Goal: Information Seeking & Learning: Check status

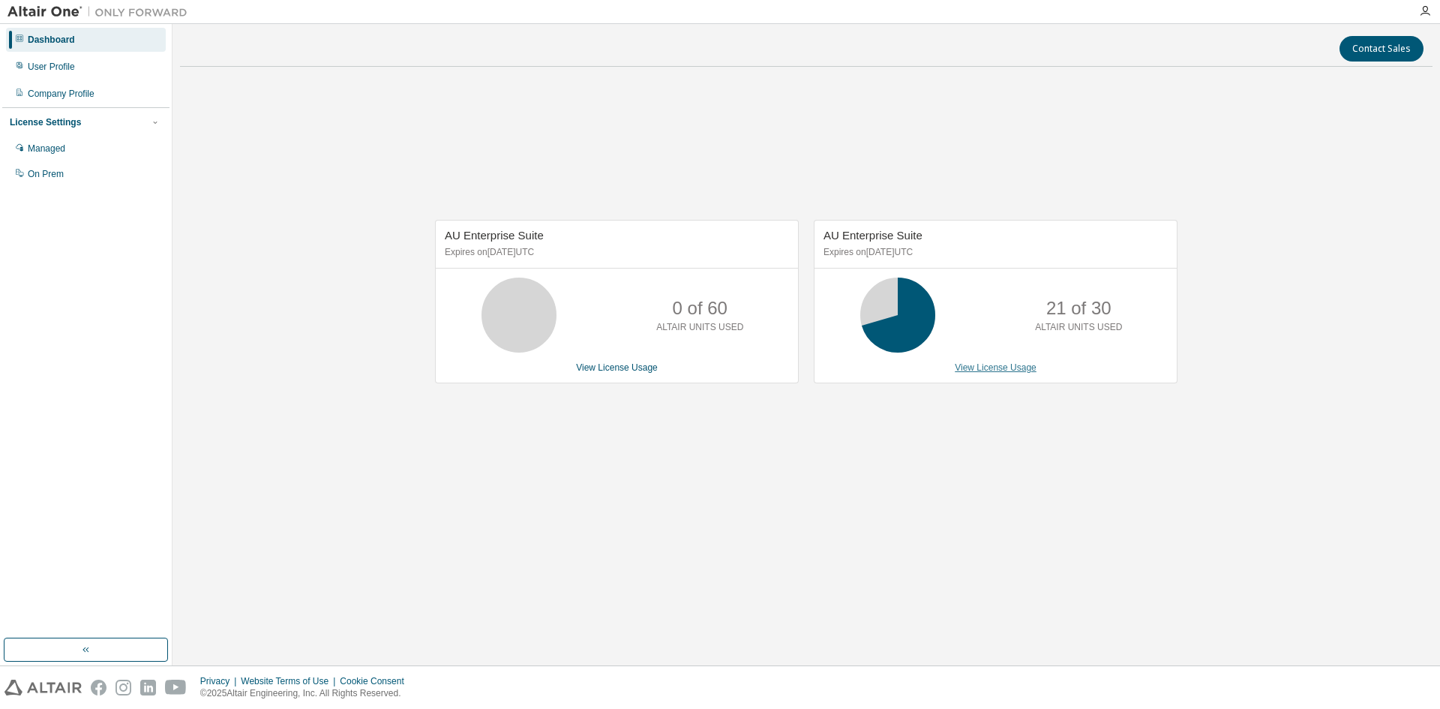
click at [1023, 367] on link "View License Usage" at bounding box center [996, 367] width 82 height 10
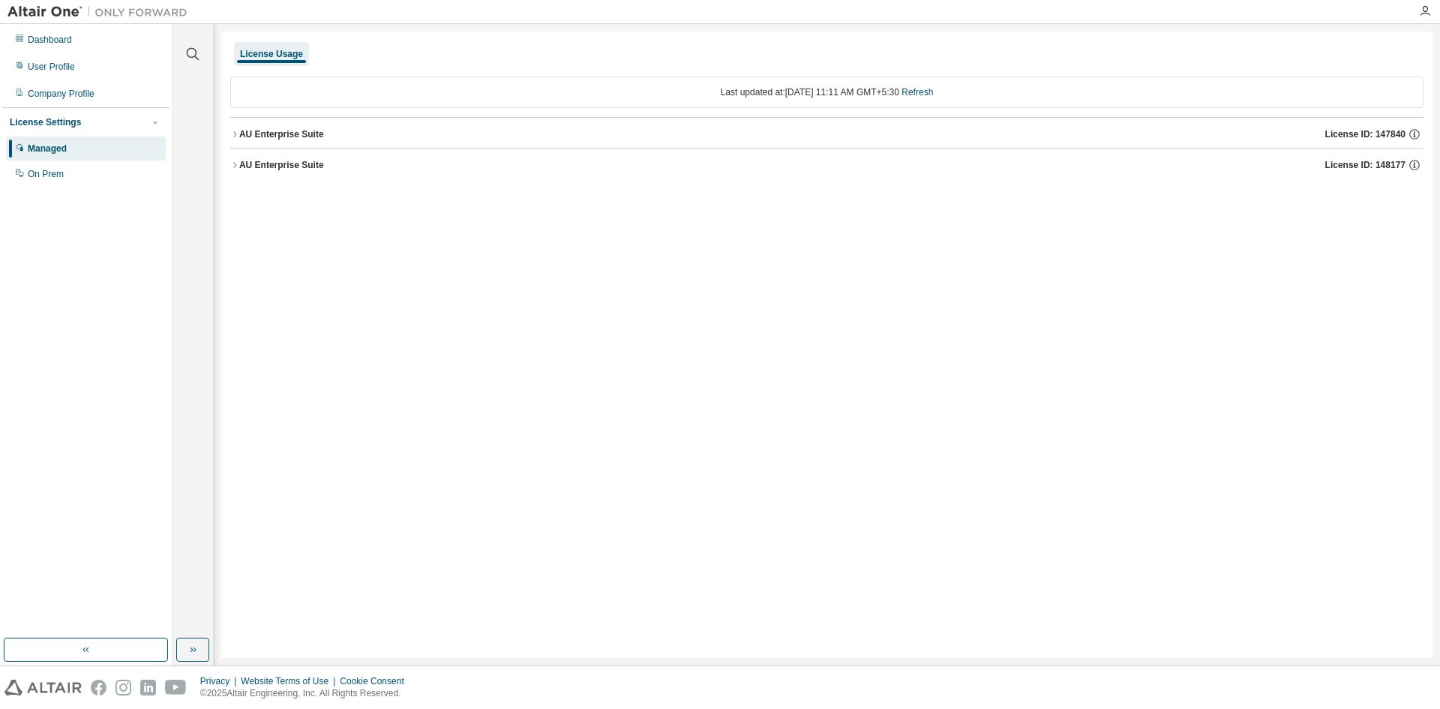
click at [247, 140] on div "AU Enterprise Suite License ID: 147840" at bounding box center [831, 133] width 1184 height 13
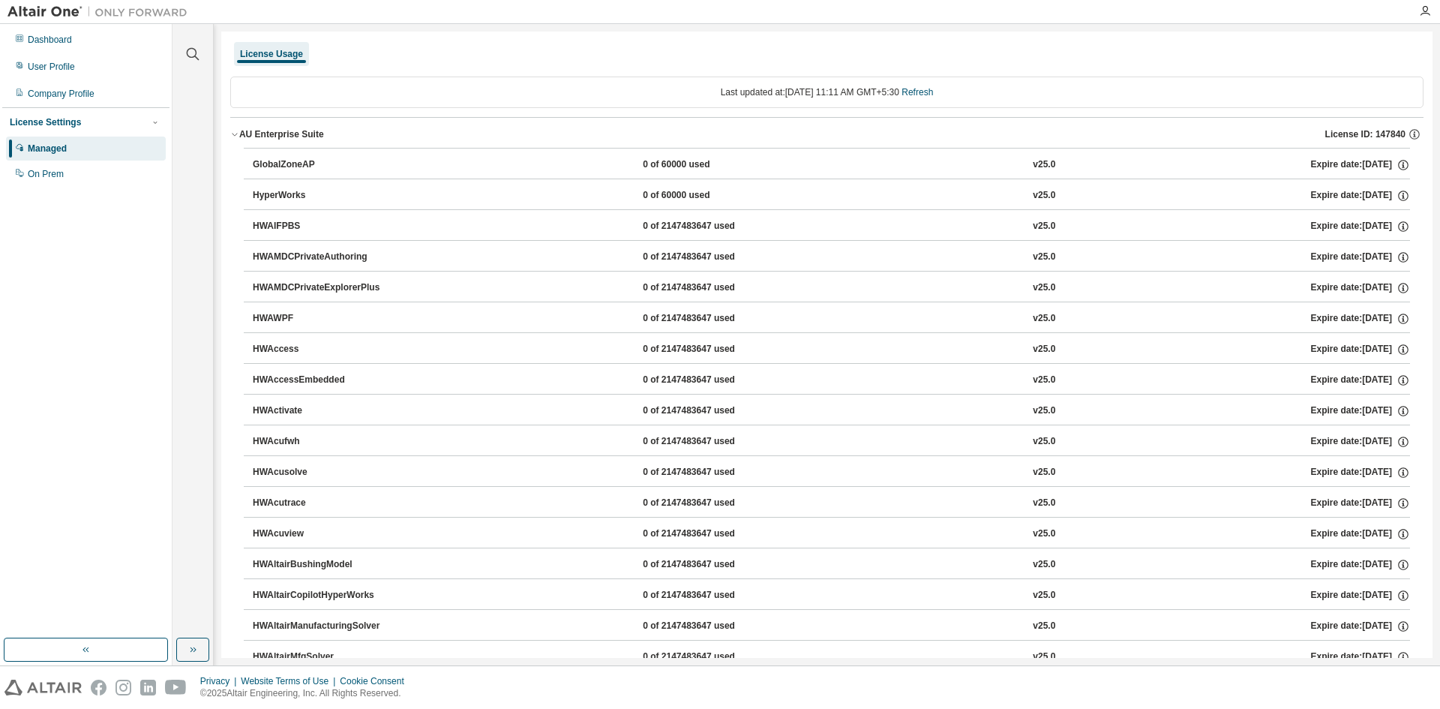
click at [280, 131] on div "AU Enterprise Suite" at bounding box center [281, 134] width 85 height 12
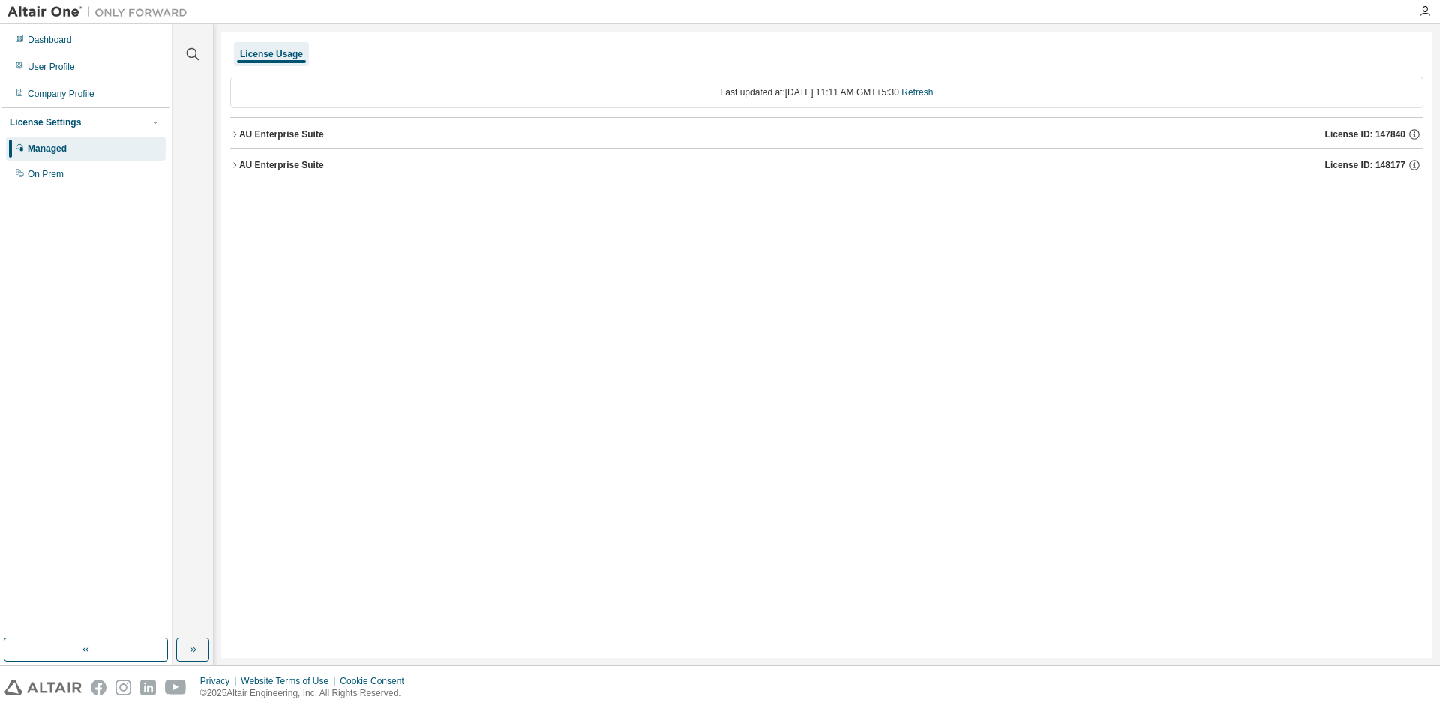
click at [283, 163] on div "AU Enterprise Suite" at bounding box center [281, 165] width 85 height 12
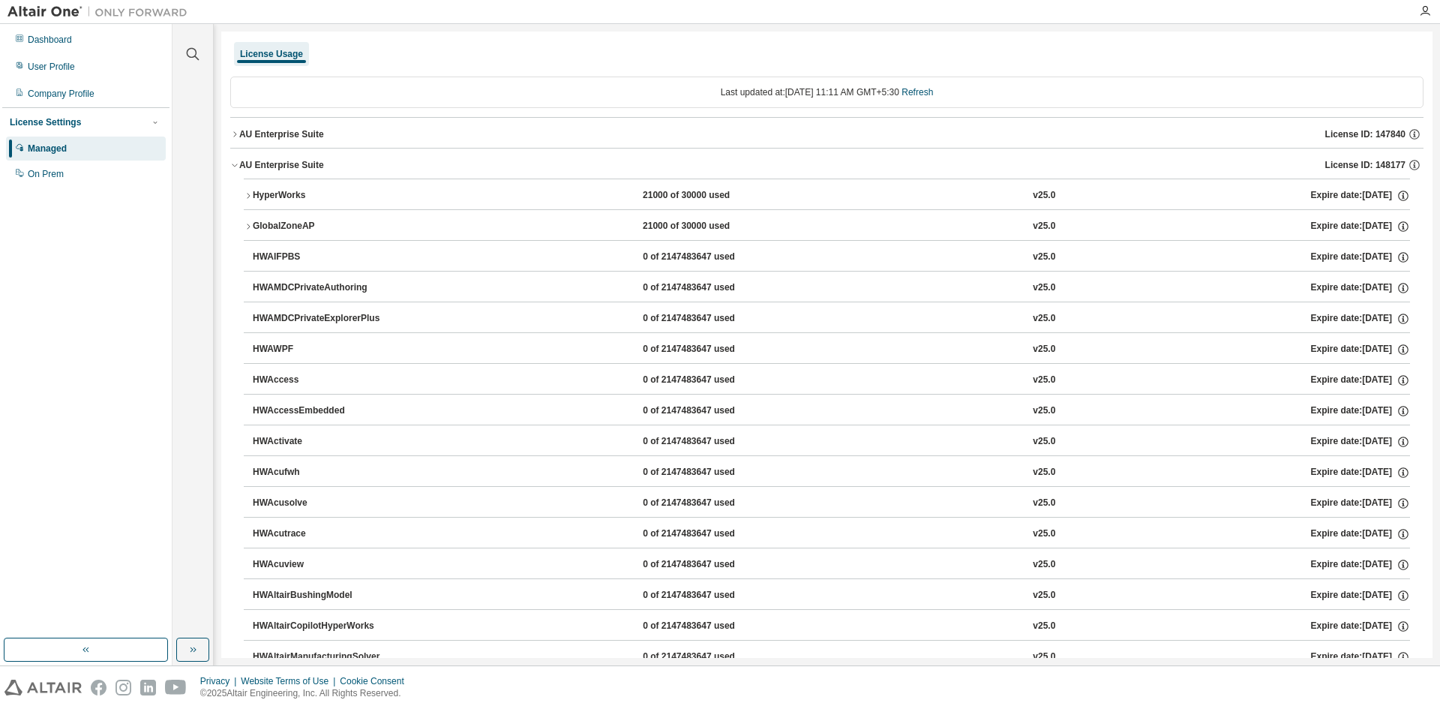
click at [248, 227] on icon "button" at bounding box center [248, 226] width 9 height 9
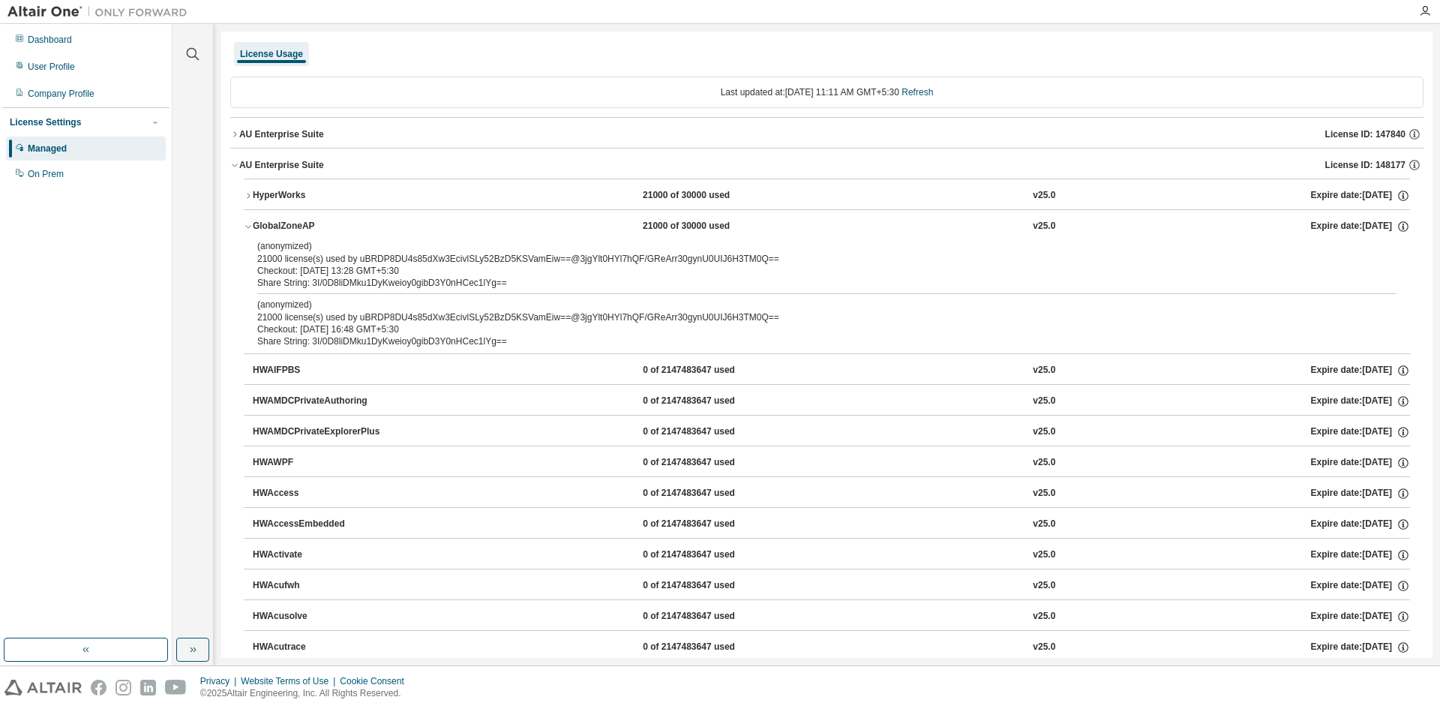
click at [465, 55] on div "License Usage" at bounding box center [826, 53] width 1193 height 27
click at [238, 166] on icon "button" at bounding box center [234, 164] width 9 height 9
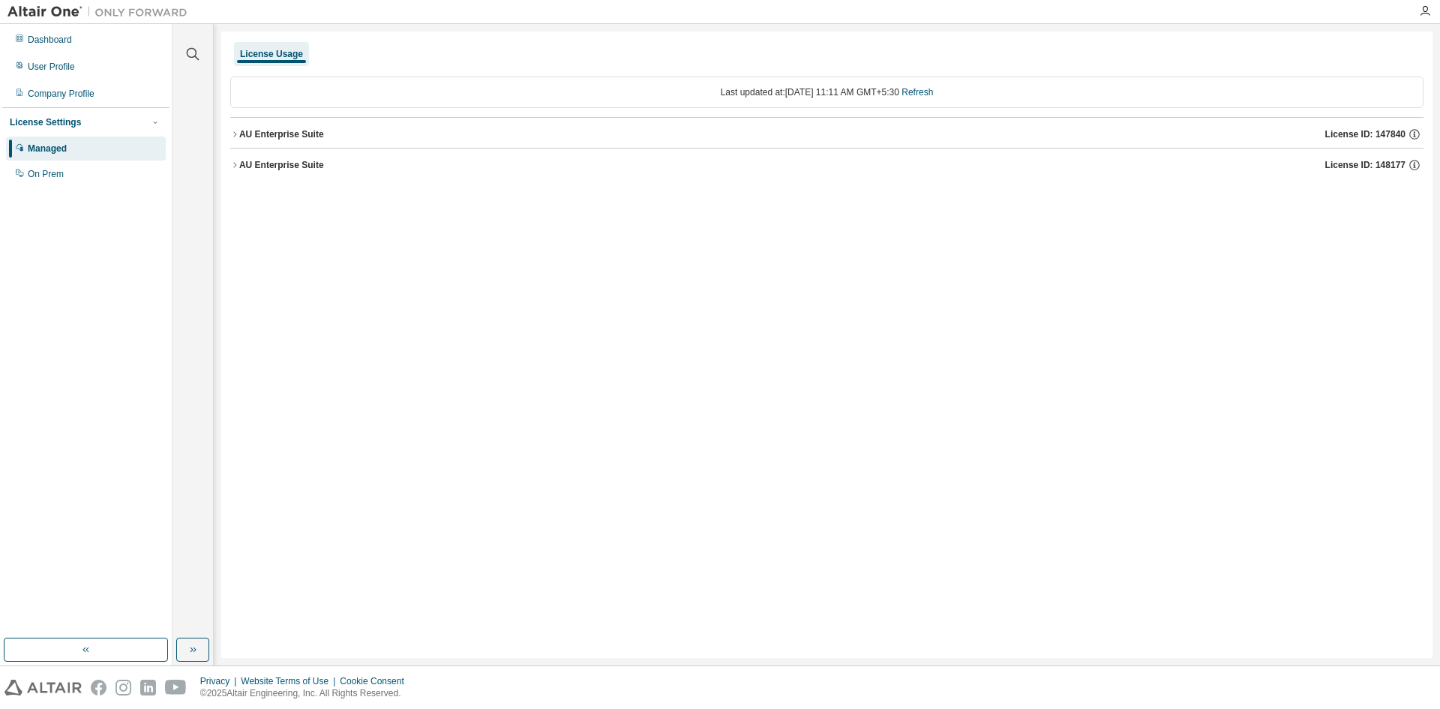
click at [88, 141] on div "Managed" at bounding box center [86, 148] width 160 height 24
click at [1066, 32] on div "License Usage Last updated at: [DATE] 11:11 AM GMT+5:30 Refresh AU Enterprise S…" at bounding box center [826, 344] width 1211 height 626
click at [1087, 38] on div "License Usage Last updated at: [DATE] 11:11 AM GMT+5:30 Refresh AU Enterprise S…" at bounding box center [826, 344] width 1211 height 626
click at [58, 38] on div "Dashboard" at bounding box center [50, 40] width 44 height 12
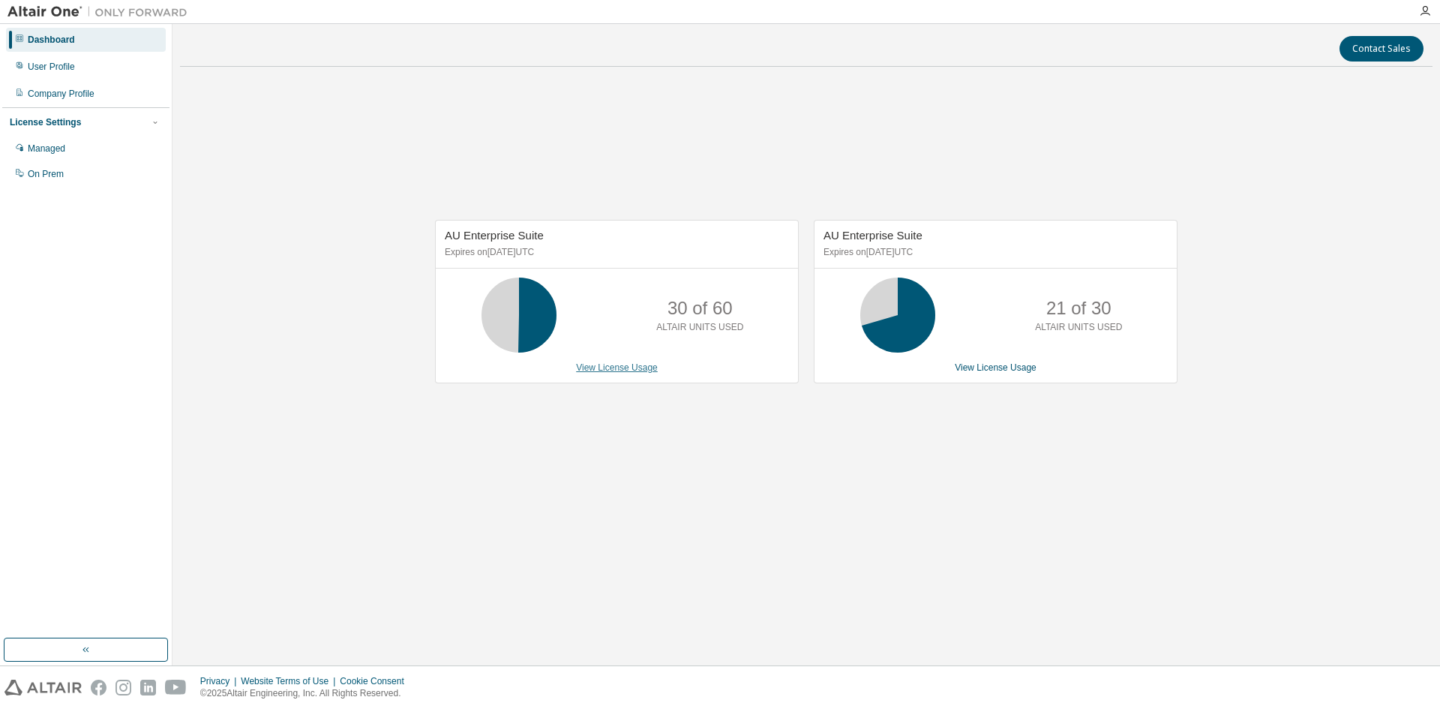
click at [641, 363] on link "View License Usage" at bounding box center [617, 367] width 82 height 10
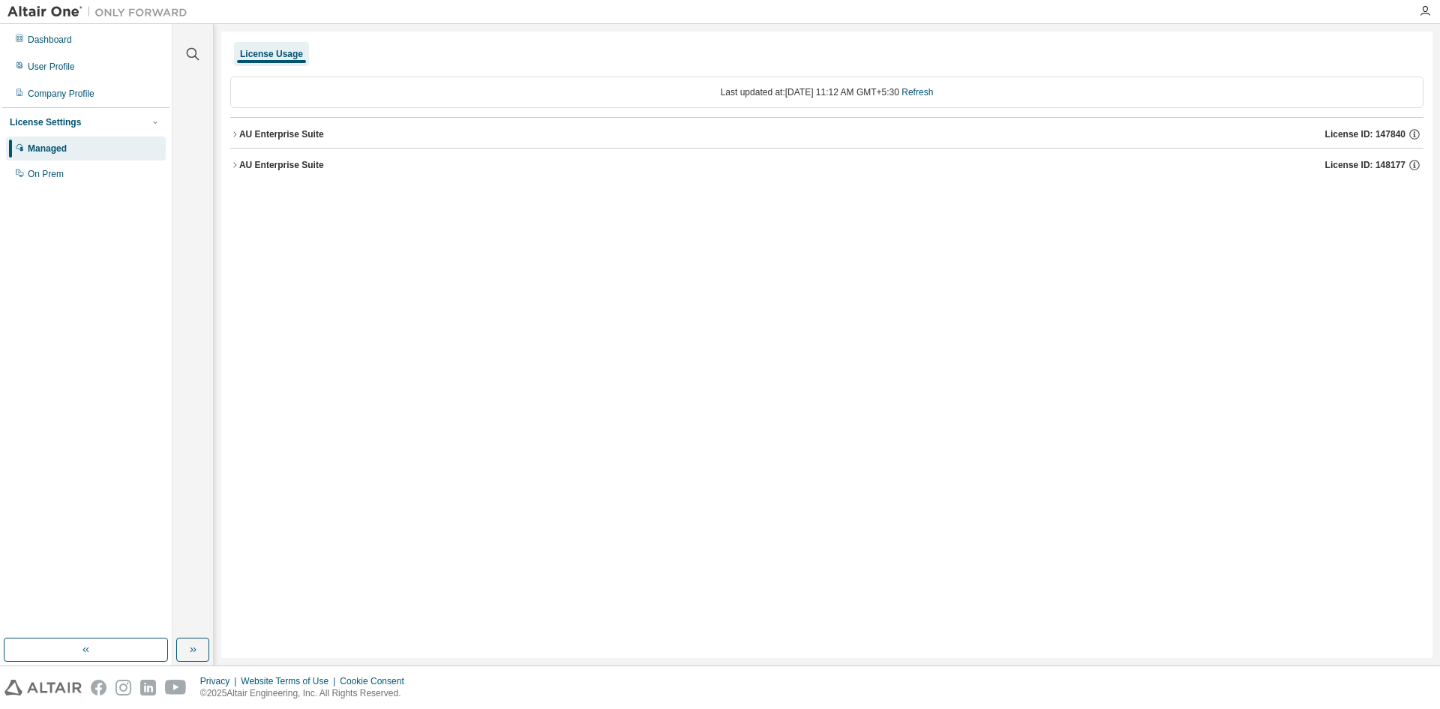
click at [269, 133] on div "AU Enterprise Suite" at bounding box center [281, 134] width 85 height 12
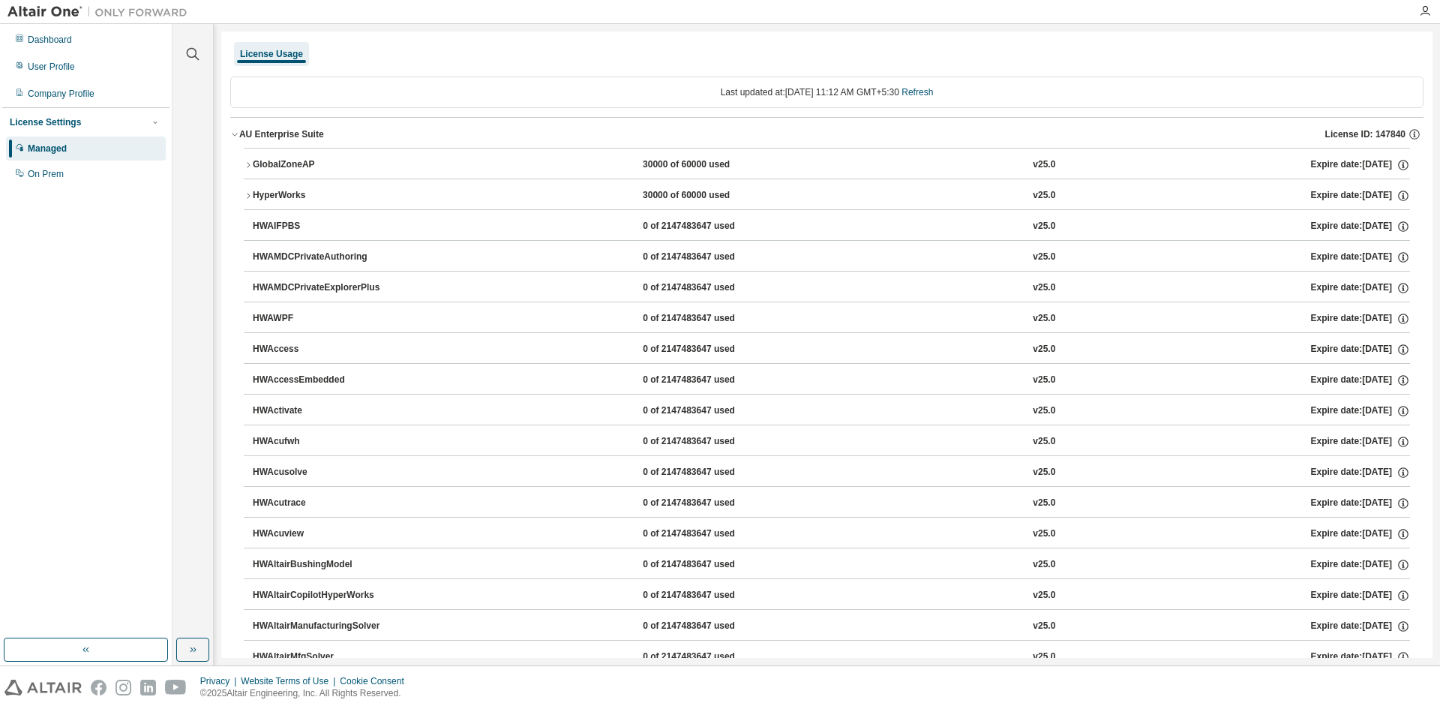
click at [271, 134] on div "AU Enterprise Suite" at bounding box center [281, 134] width 85 height 12
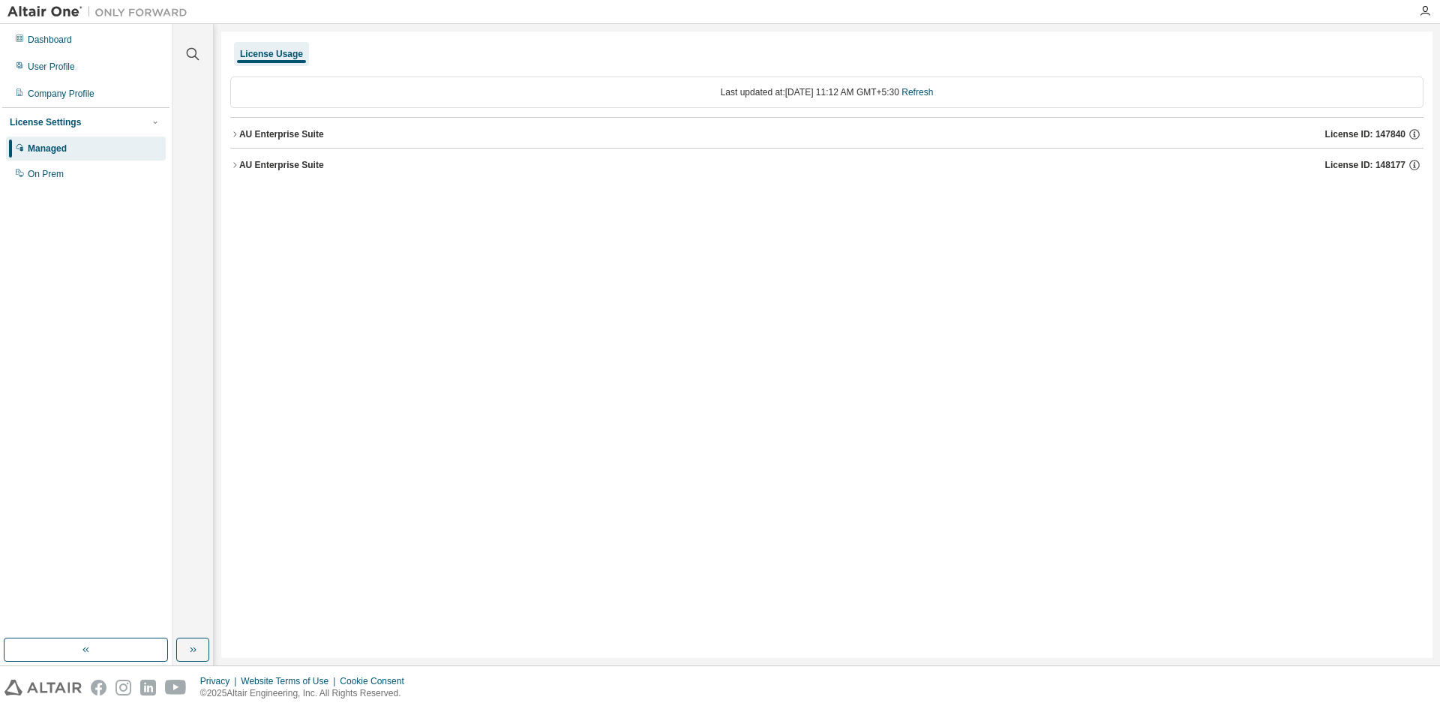
click at [275, 166] on div "AU Enterprise Suite" at bounding box center [281, 165] width 85 height 12
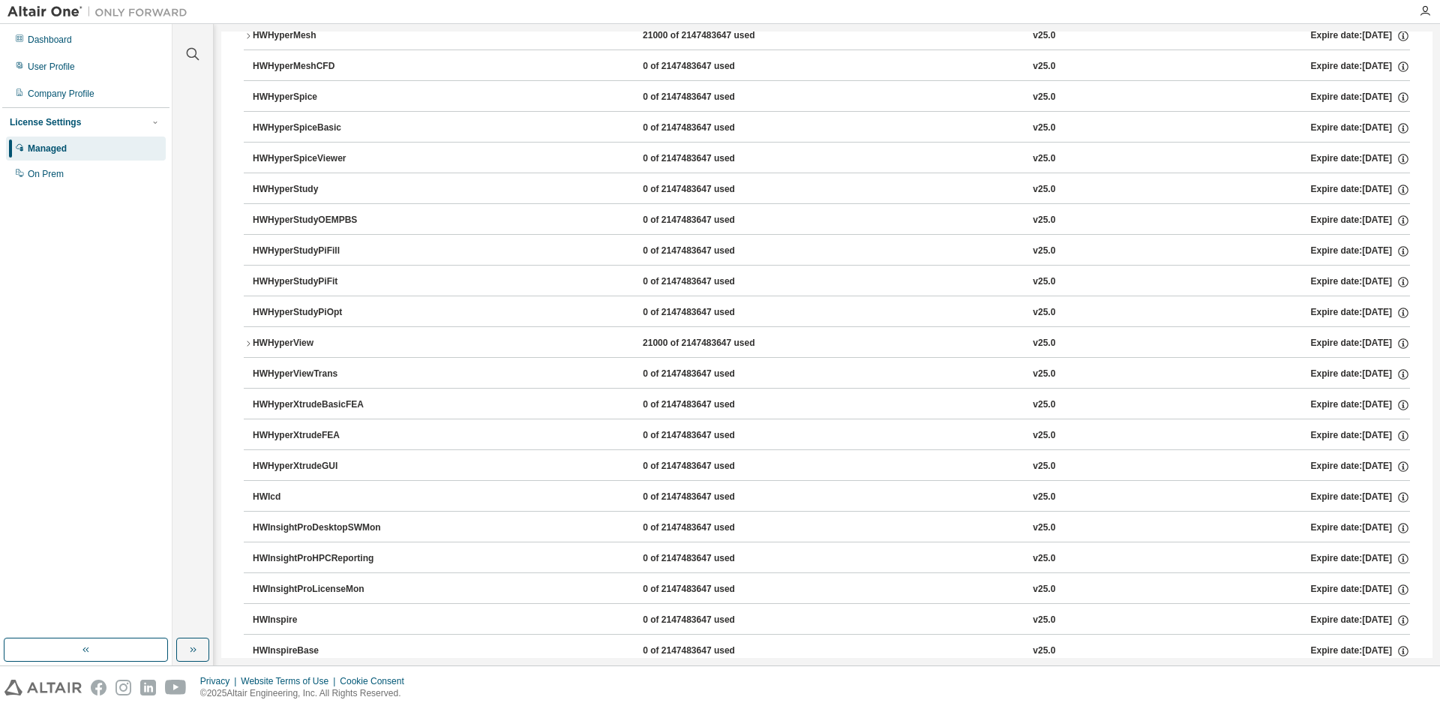
scroll to position [3375, 0]
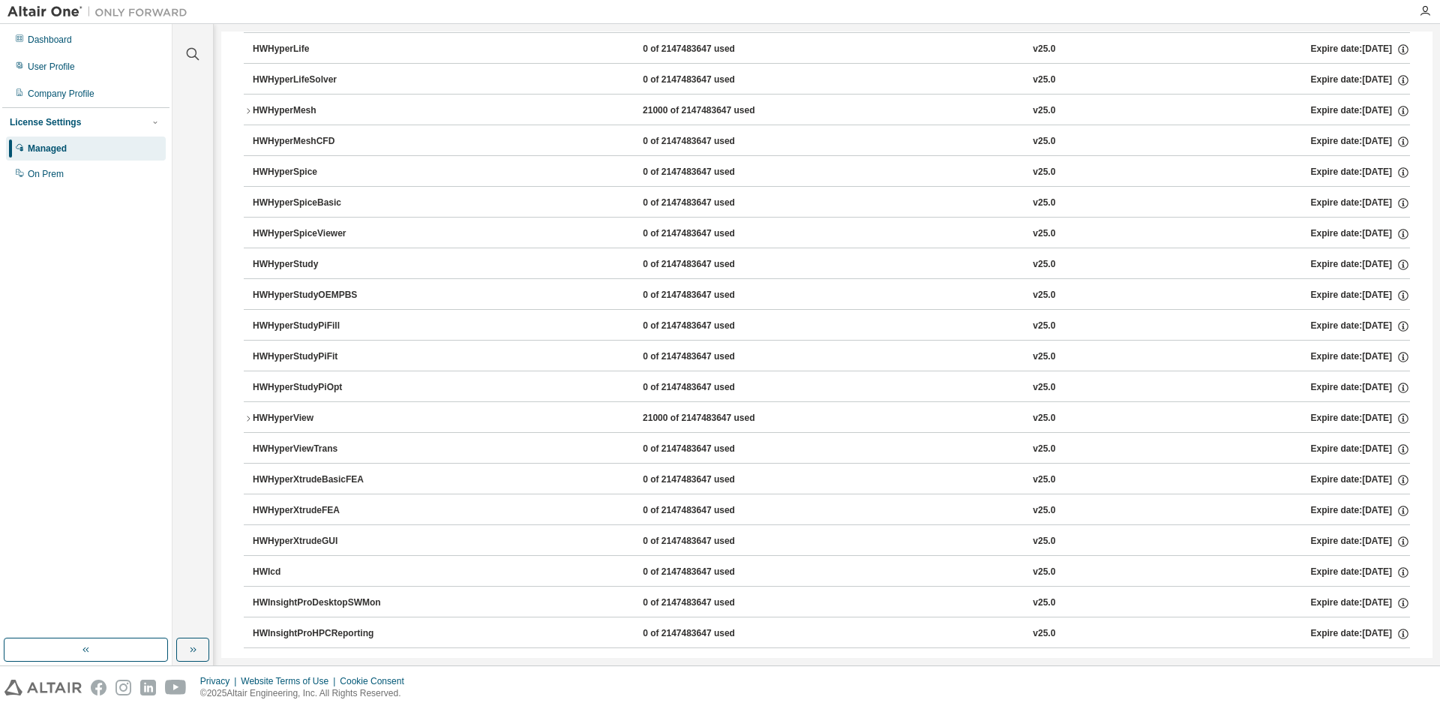
click at [247, 111] on icon "button" at bounding box center [248, 110] width 9 height 9
